Goal: Find specific page/section: Find specific page/section

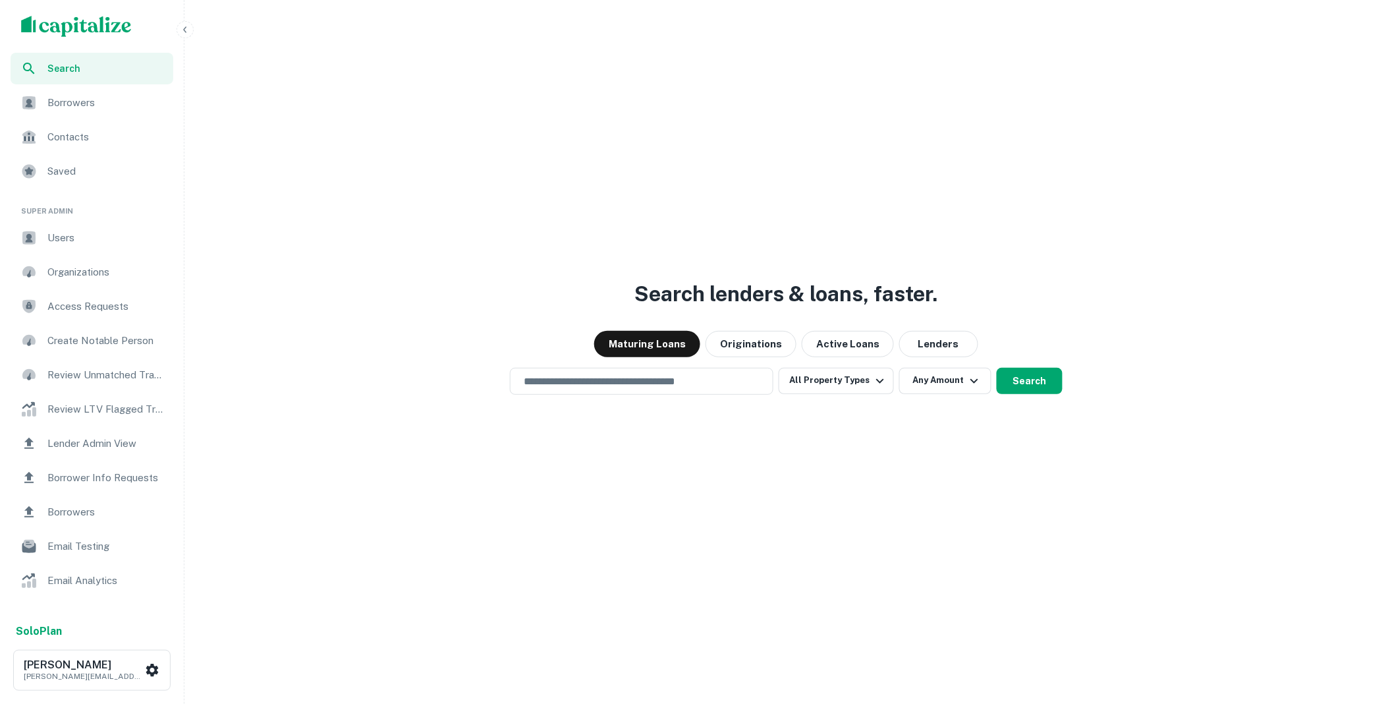
click at [91, 472] on span "Borrower Info Requests" at bounding box center [106, 478] width 118 height 16
click at [117, 481] on span "Borrower Info Requests" at bounding box center [106, 478] width 118 height 16
